Goal: Book appointment/travel/reservation

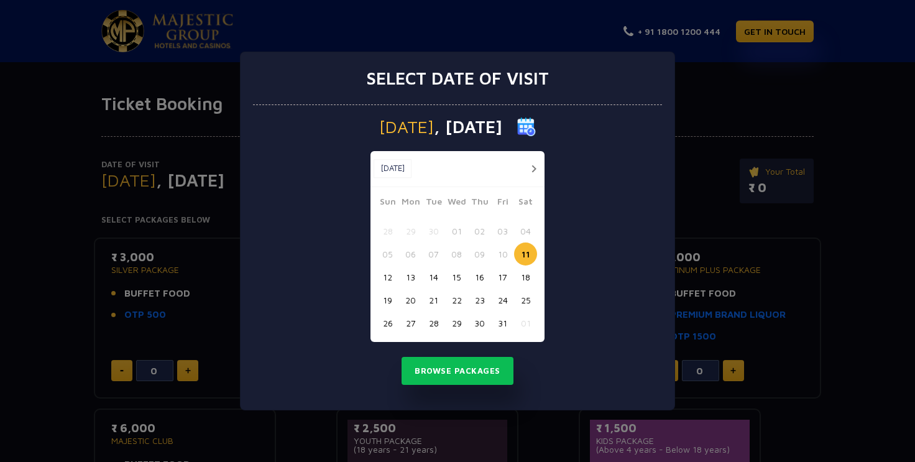
click at [504, 299] on button "24" at bounding box center [502, 299] width 23 height 23
click at [473, 373] on button "Browse Packages" at bounding box center [457, 371] width 112 height 29
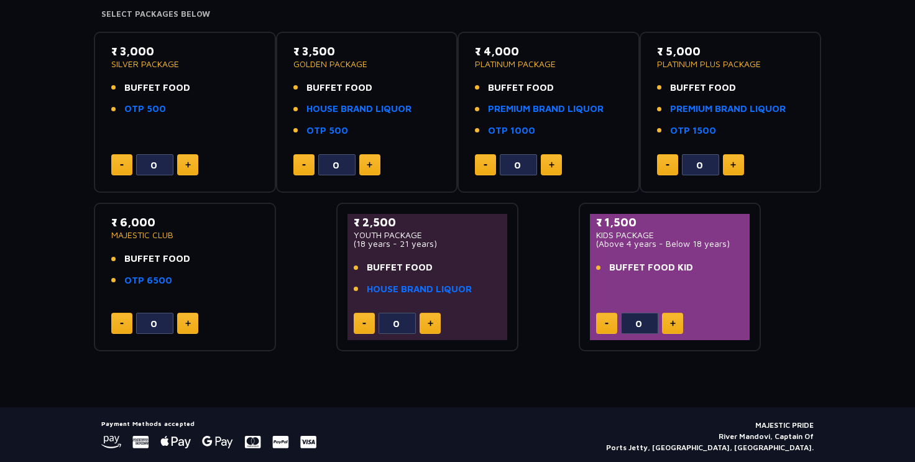
scroll to position [243, 0]
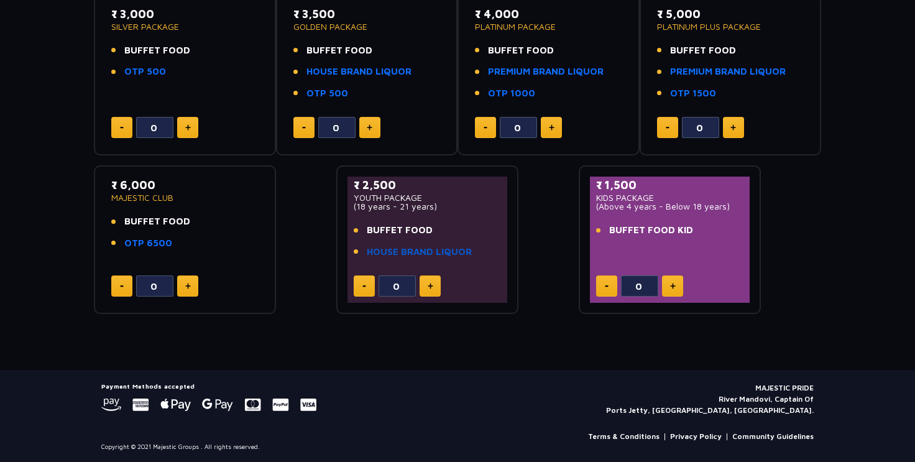
click at [442, 252] on link "HOUSE BRAND LIQUOR" at bounding box center [419, 252] width 105 height 14
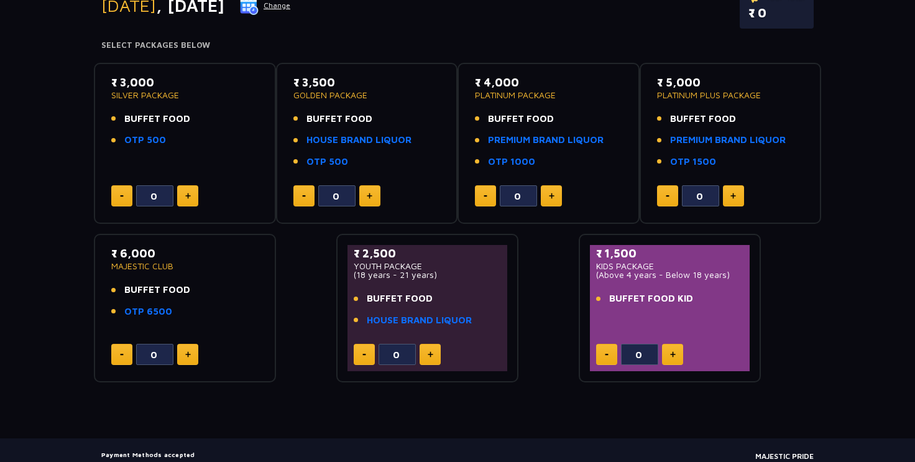
click at [432, 352] on button at bounding box center [429, 354] width 21 height 21
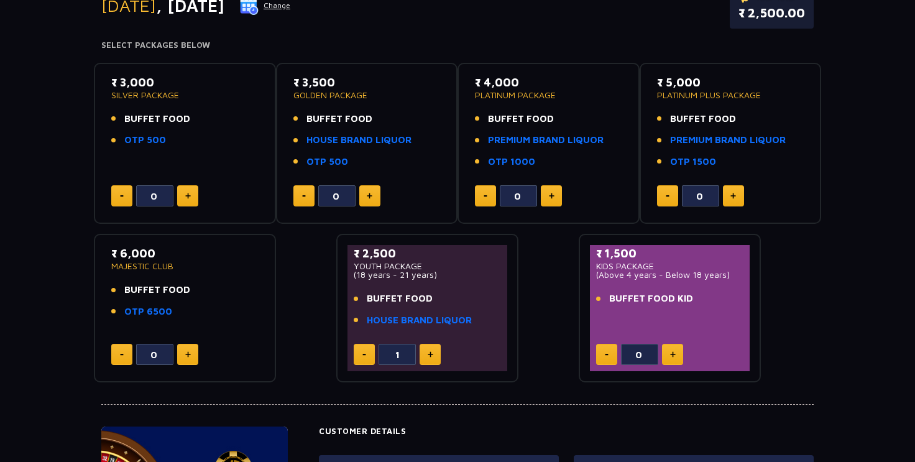
click at [434, 352] on button at bounding box center [429, 354] width 21 height 21
click at [434, 350] on button at bounding box center [429, 354] width 21 height 21
type input "4"
click at [669, 348] on button at bounding box center [672, 354] width 21 height 21
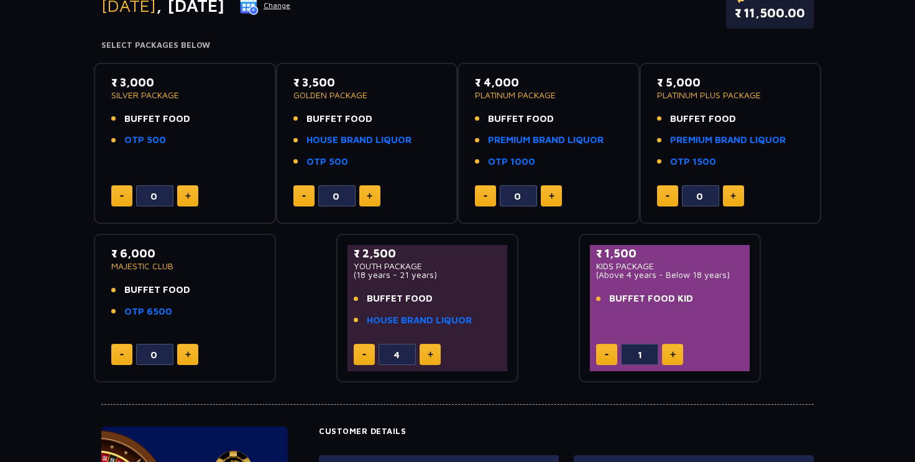
click at [669, 348] on button at bounding box center [672, 354] width 21 height 21
type input "3"
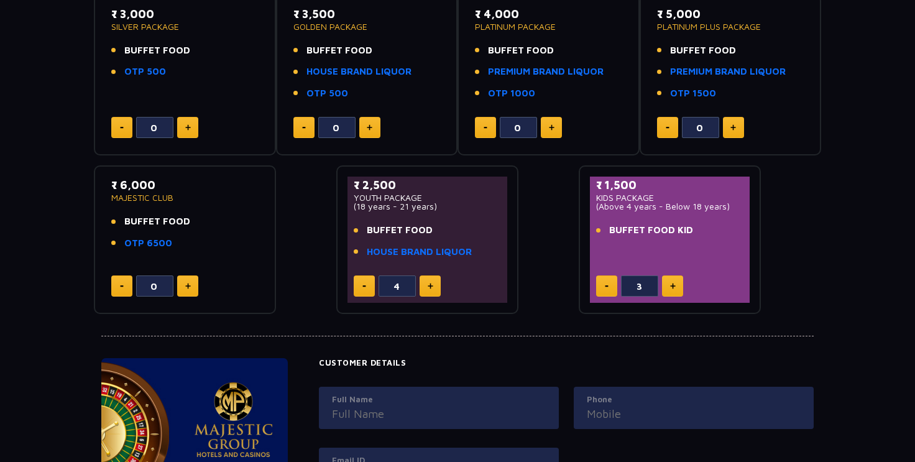
scroll to position [0, 0]
